Goal: Task Accomplishment & Management: Manage account settings

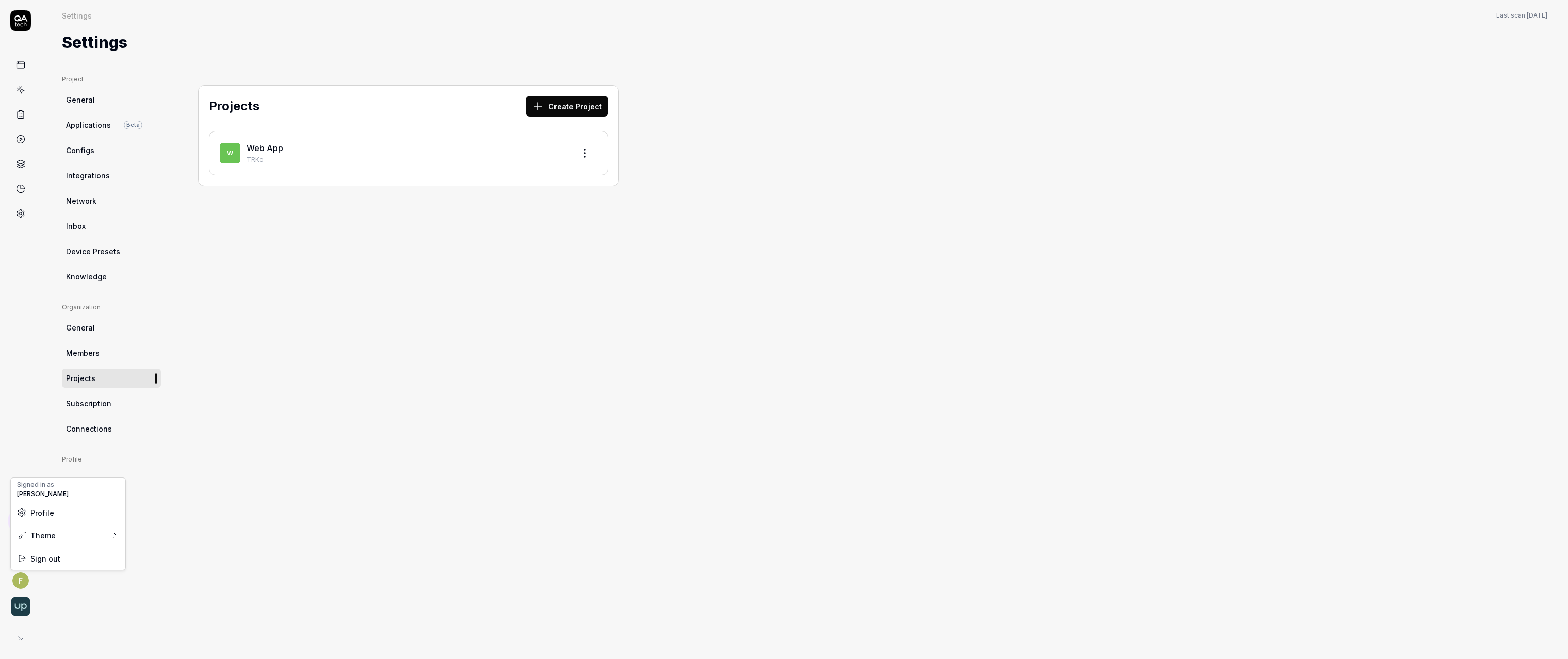
click at [20, 587] on html "F Settings Settings Last scan: [DATE] Settings Project General Applications Bet…" at bounding box center [784, 329] width 1568 height 659
click at [56, 556] on span "Sign out" at bounding box center [45, 559] width 30 height 11
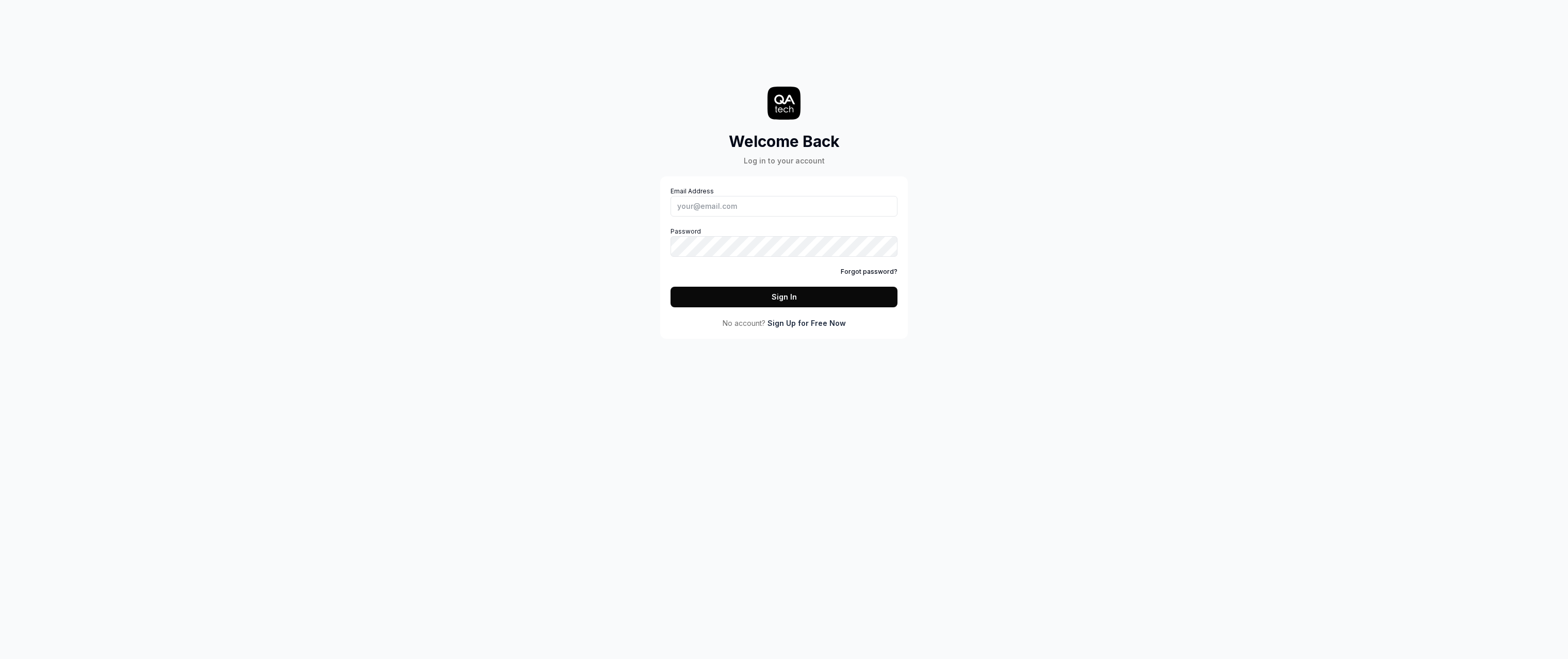
click at [1494, 153] on div "Welcome Back Log in to your account Email Address Password Forgot password? Sig…" at bounding box center [784, 329] width 1568 height 659
